Goal: Check status: Check status

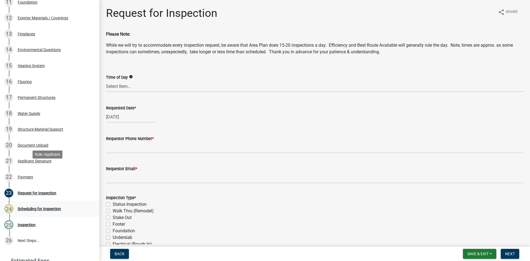
scroll to position [300, 0]
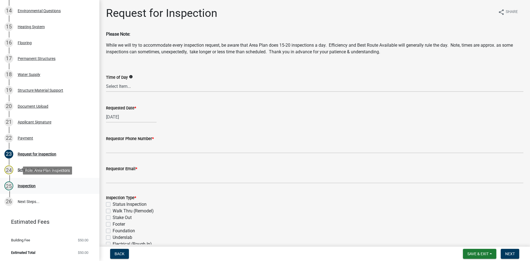
click at [26, 188] on div "Inspection" at bounding box center [27, 186] width 18 height 4
click at [27, 187] on div "Inspection" at bounding box center [27, 186] width 18 height 4
click at [32, 173] on div "24 Scheduling for Inspection" at bounding box center [47, 169] width 86 height 9
click at [33, 170] on div "Scheduling for Inspection" at bounding box center [39, 170] width 43 height 4
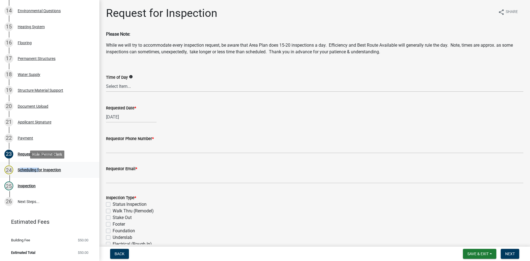
click at [33, 170] on div "Scheduling for Inspection" at bounding box center [39, 170] width 43 height 4
click at [37, 155] on div "Request for Inspection" at bounding box center [37, 154] width 39 height 4
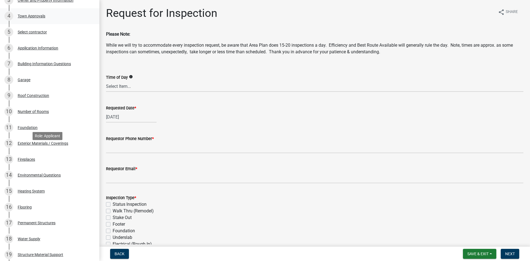
scroll to position [0, 0]
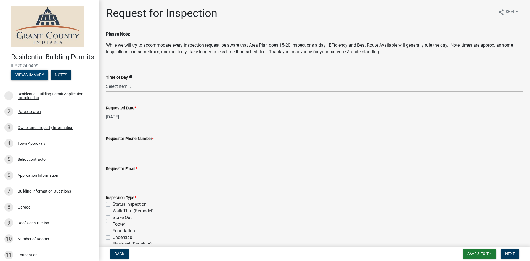
click at [37, 80] on button "View Summary" at bounding box center [29, 75] width 37 height 10
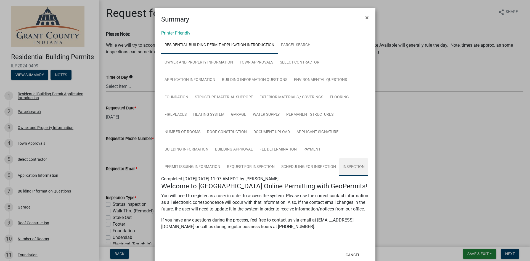
click at [351, 164] on link "Inspection" at bounding box center [353, 167] width 29 height 18
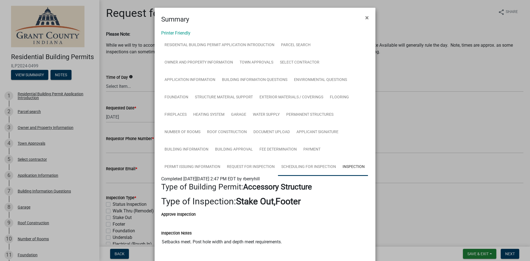
click at [295, 170] on link "Scheduling for Inspection" at bounding box center [308, 167] width 61 height 18
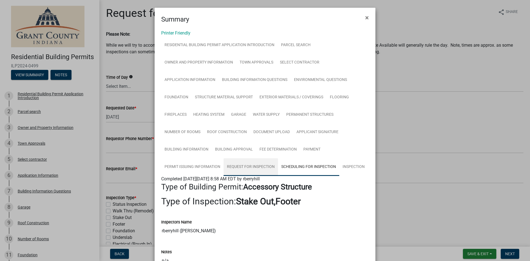
click at [247, 171] on link "Request for Inspection" at bounding box center [251, 167] width 54 height 18
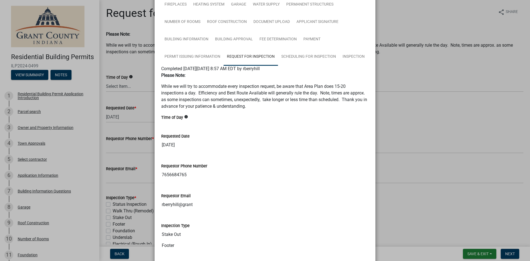
scroll to position [80, 0]
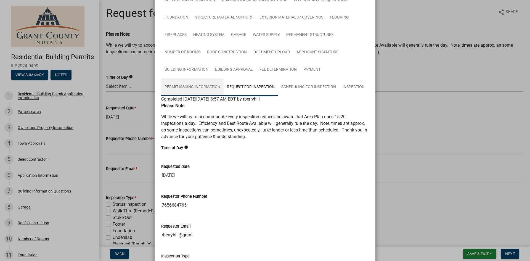
click at [190, 88] on link "Permit Issuing Information" at bounding box center [192, 87] width 62 height 18
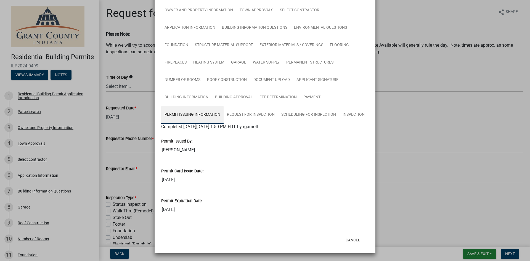
scroll to position [52, 0]
click at [241, 118] on link "Request for Inspection" at bounding box center [251, 115] width 54 height 18
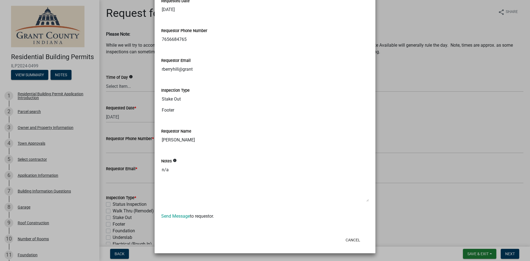
scroll to position [135, 0]
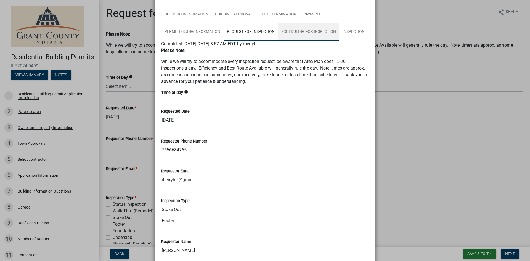
click at [296, 32] on link "Scheduling for Inspection" at bounding box center [308, 32] width 61 height 18
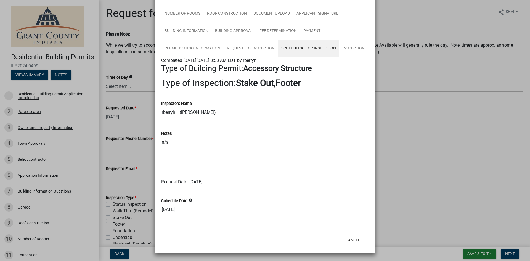
scroll to position [118, 0]
click at [347, 48] on link "Inspection" at bounding box center [353, 49] width 29 height 18
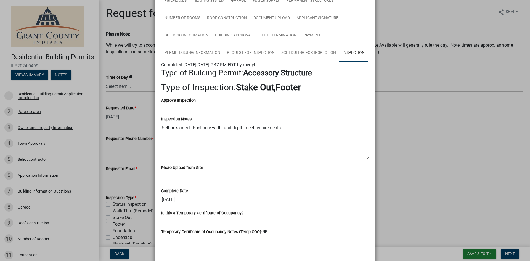
scroll to position [112, 0]
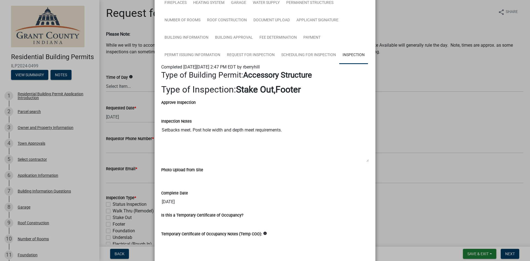
click at [417, 130] on ngb-modal-window "Summary × Printer Friendly Residential Building Permit Application Introduction…" at bounding box center [265, 130] width 530 height 261
